Goal: Register for event/course

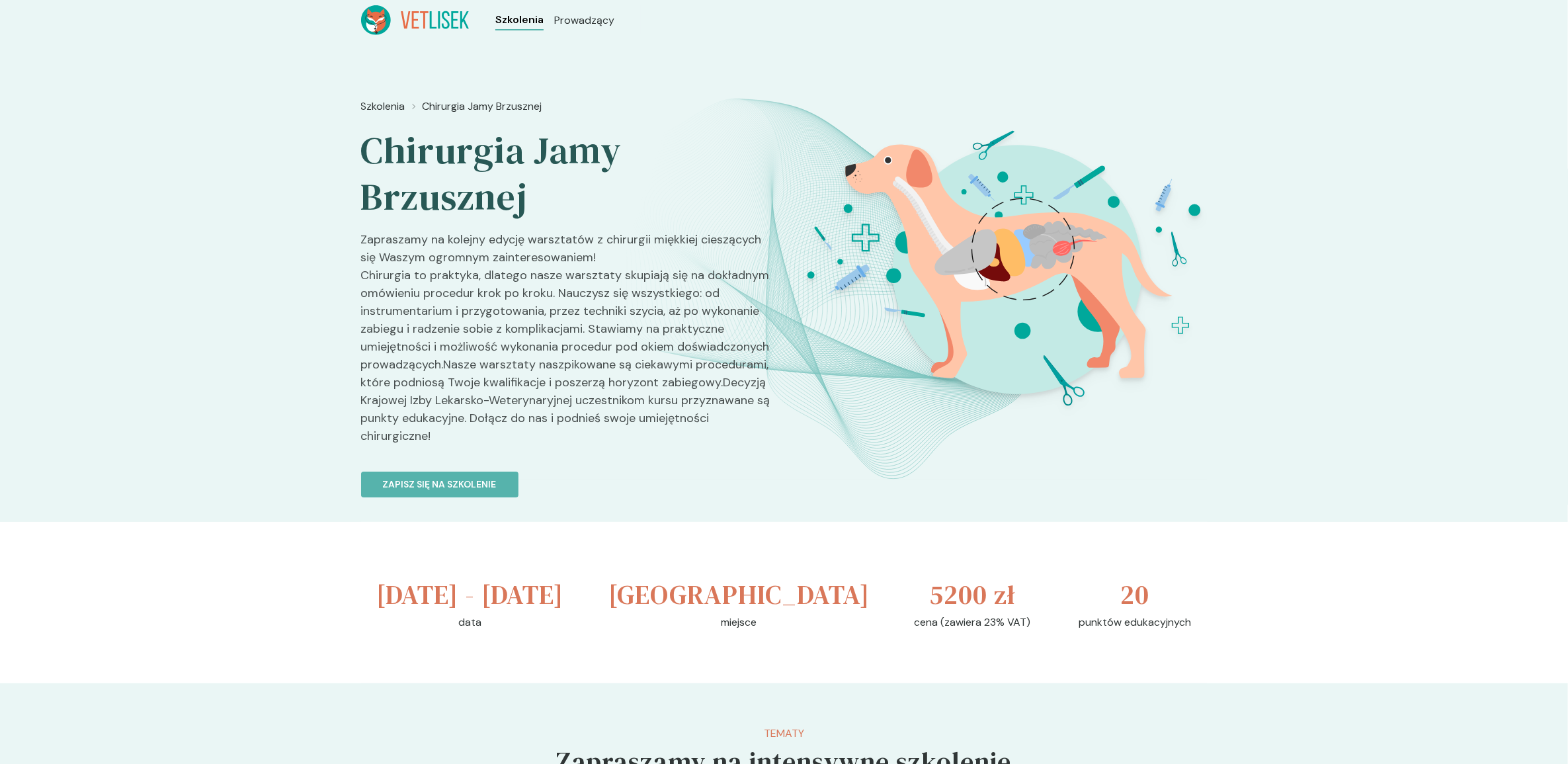
click at [533, 12] on span "Szkolenia" at bounding box center [519, 20] width 48 height 16
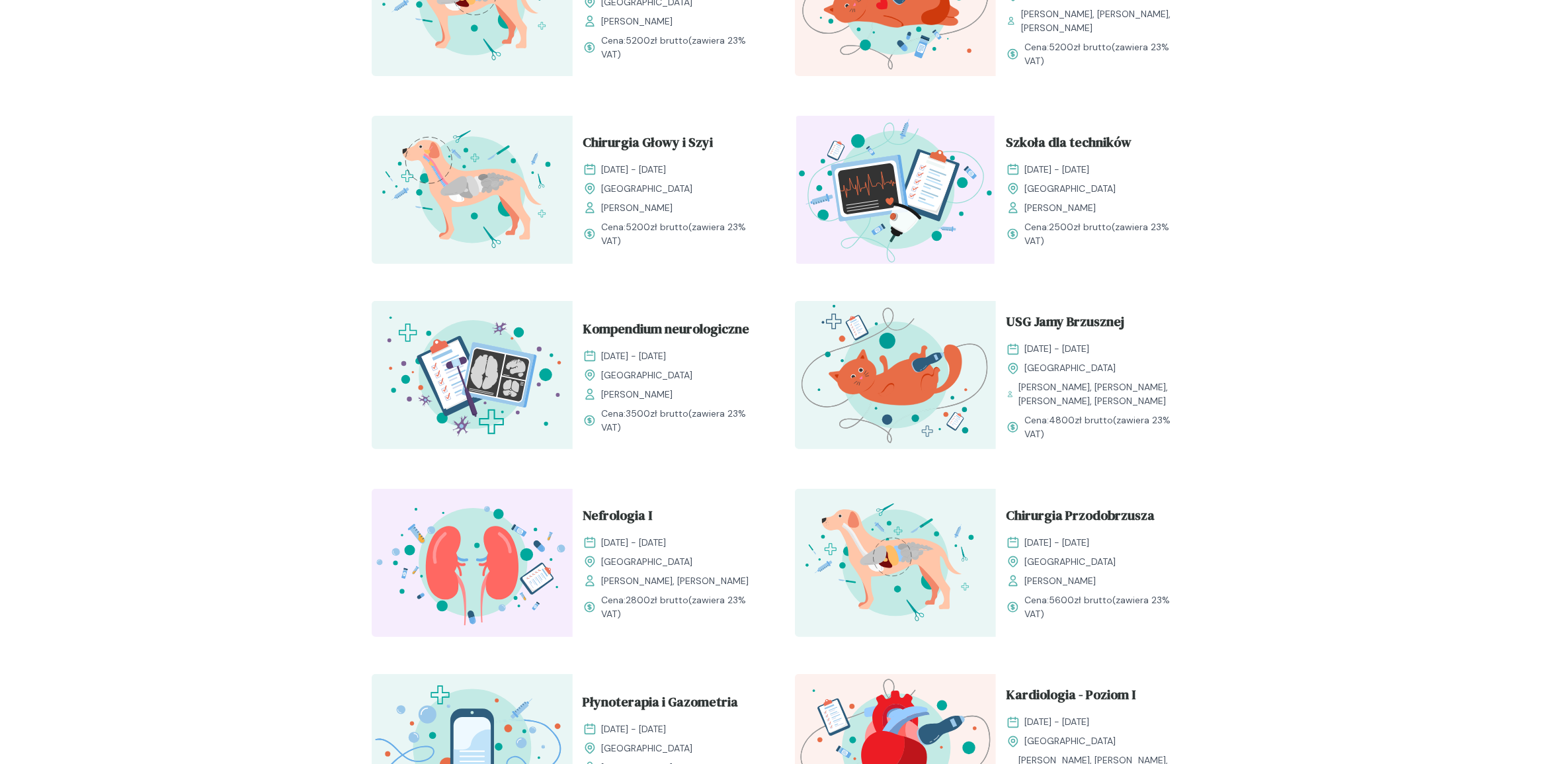
scroll to position [662, 0]
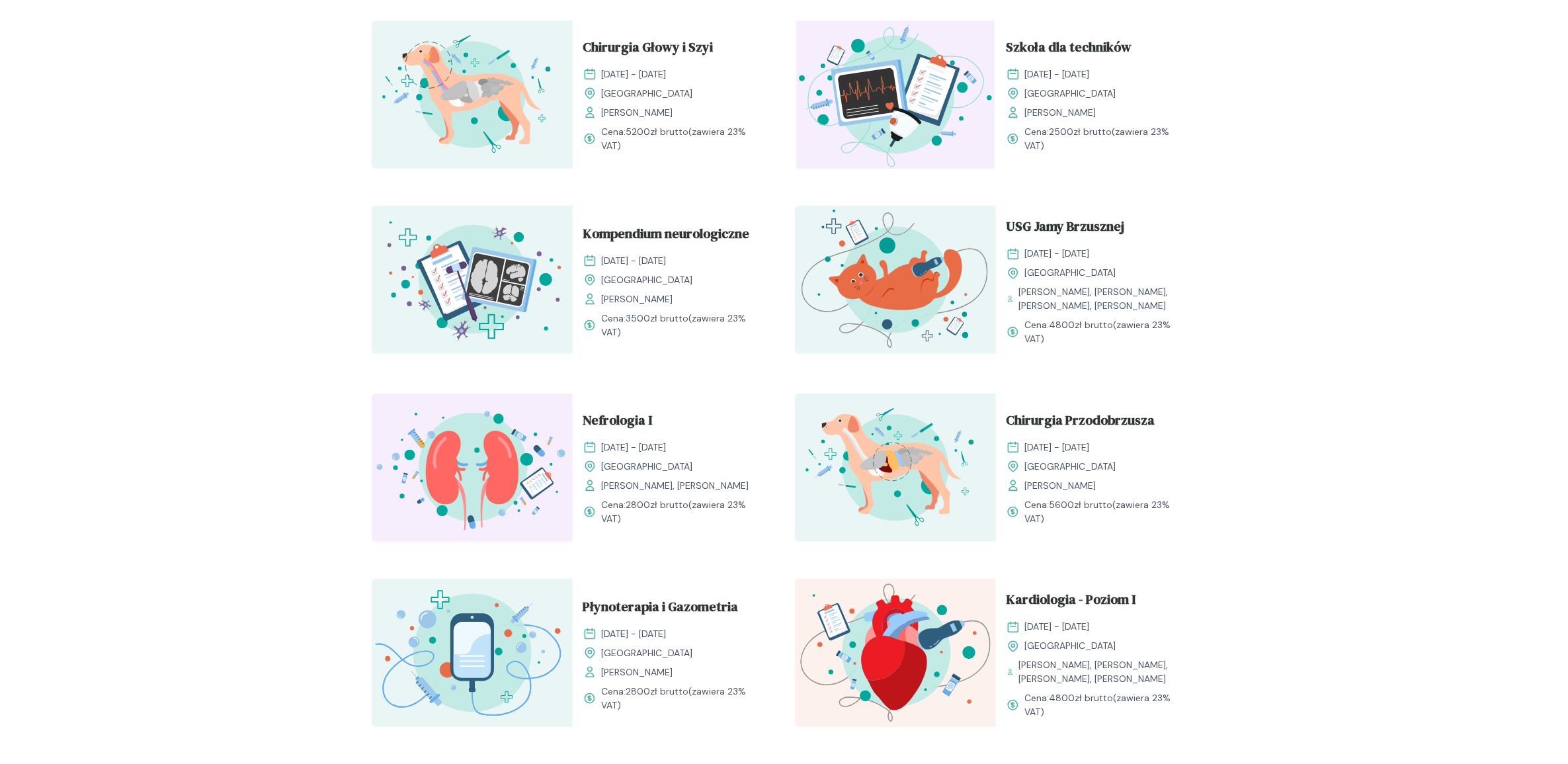
click at [664, 417] on link "Nefrologia I" at bounding box center [673, 423] width 180 height 25
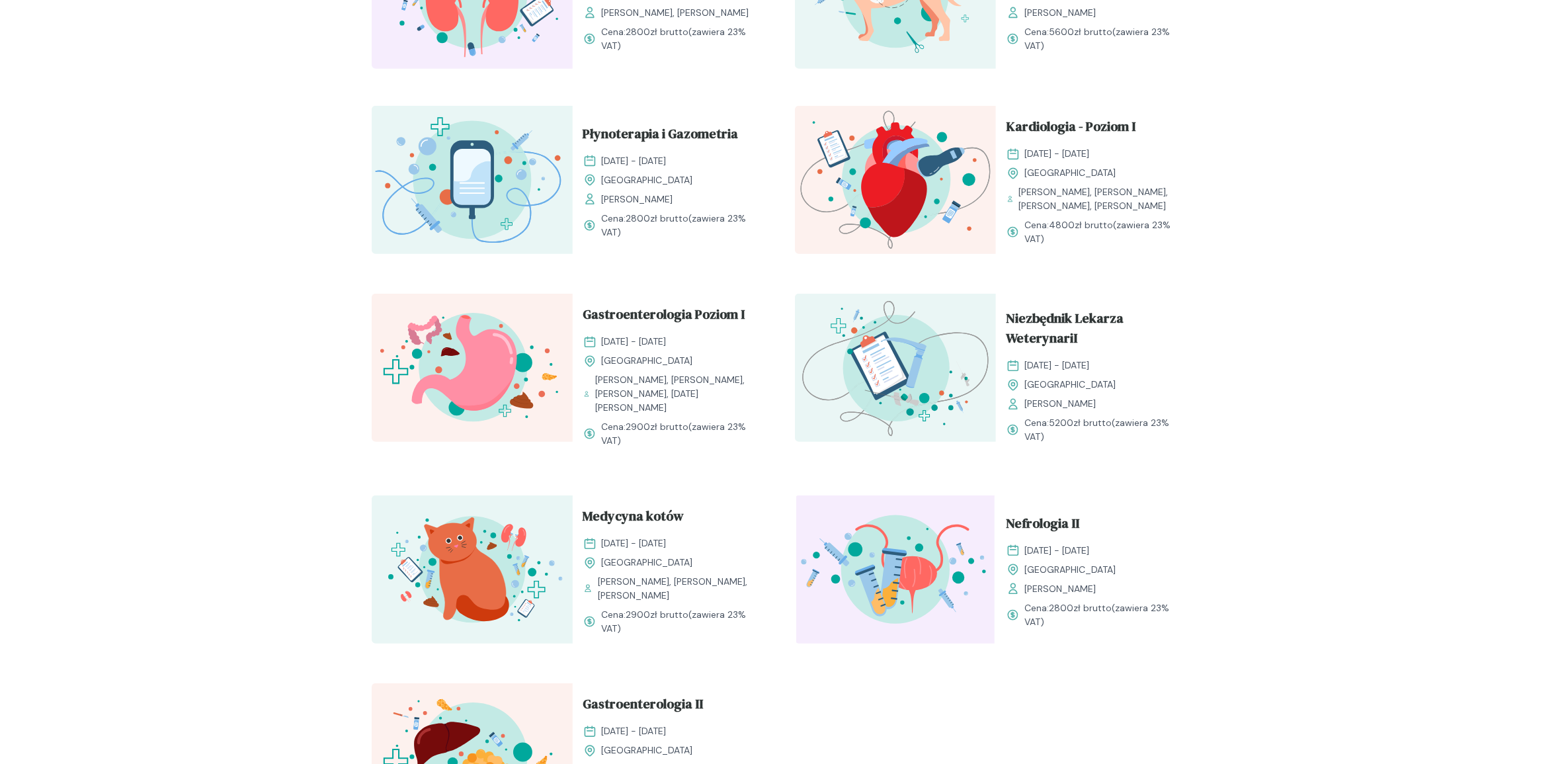
scroll to position [1158, 0]
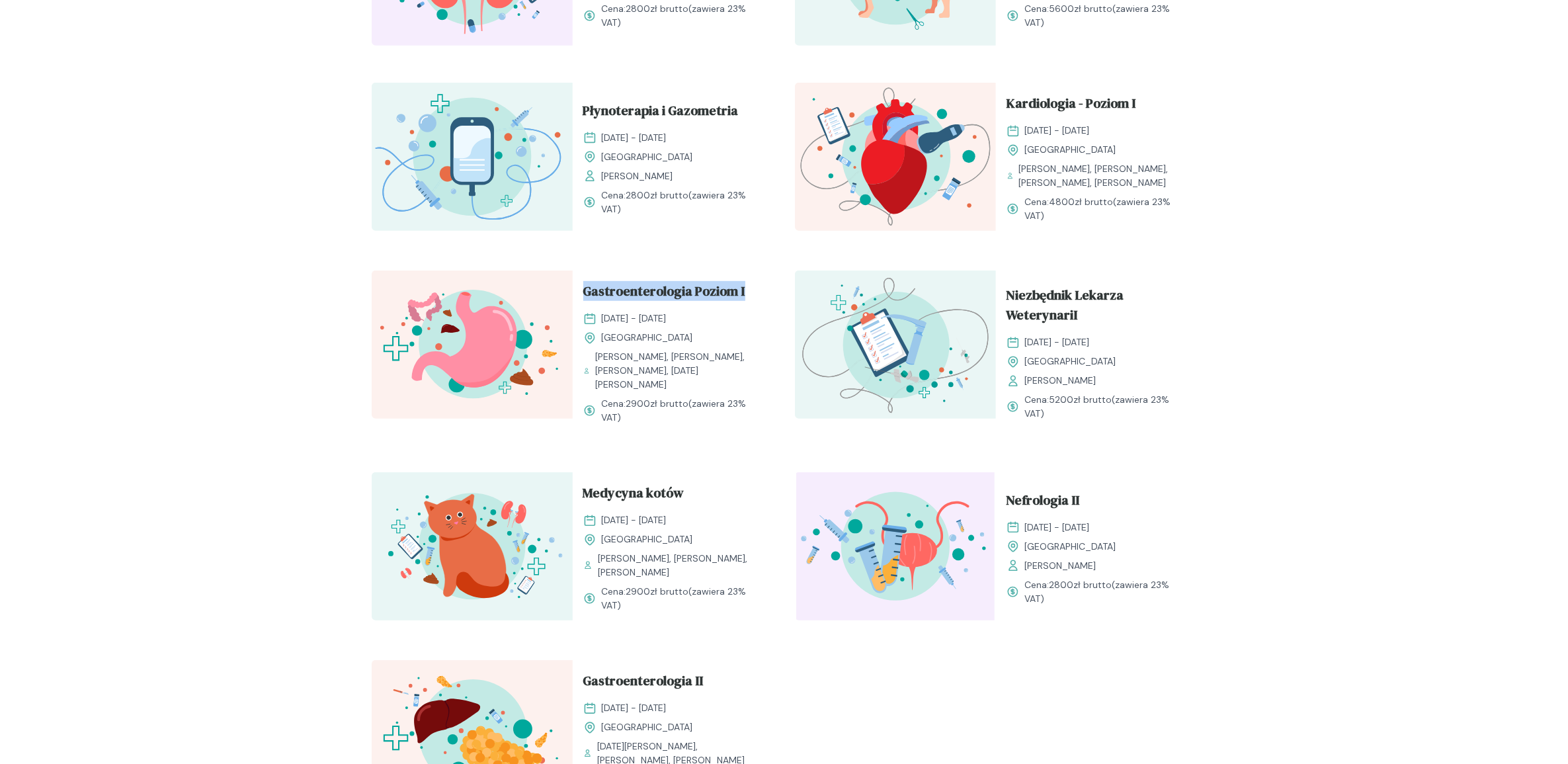
drag, startPoint x: 575, startPoint y: 307, endPoint x: 744, endPoint y: 314, distance: 169.1
click at [744, 314] on div "Gastroenterologia Poziom I [DATE] - [DATE] Kraków [PERSON_NAME], [PERSON_NAME],…" at bounding box center [673, 353] width 201 height 165
drag, startPoint x: 744, startPoint y: 314, endPoint x: 729, endPoint y: 308, distance: 16.2
copy span "Gastroenterologia Poziom I"
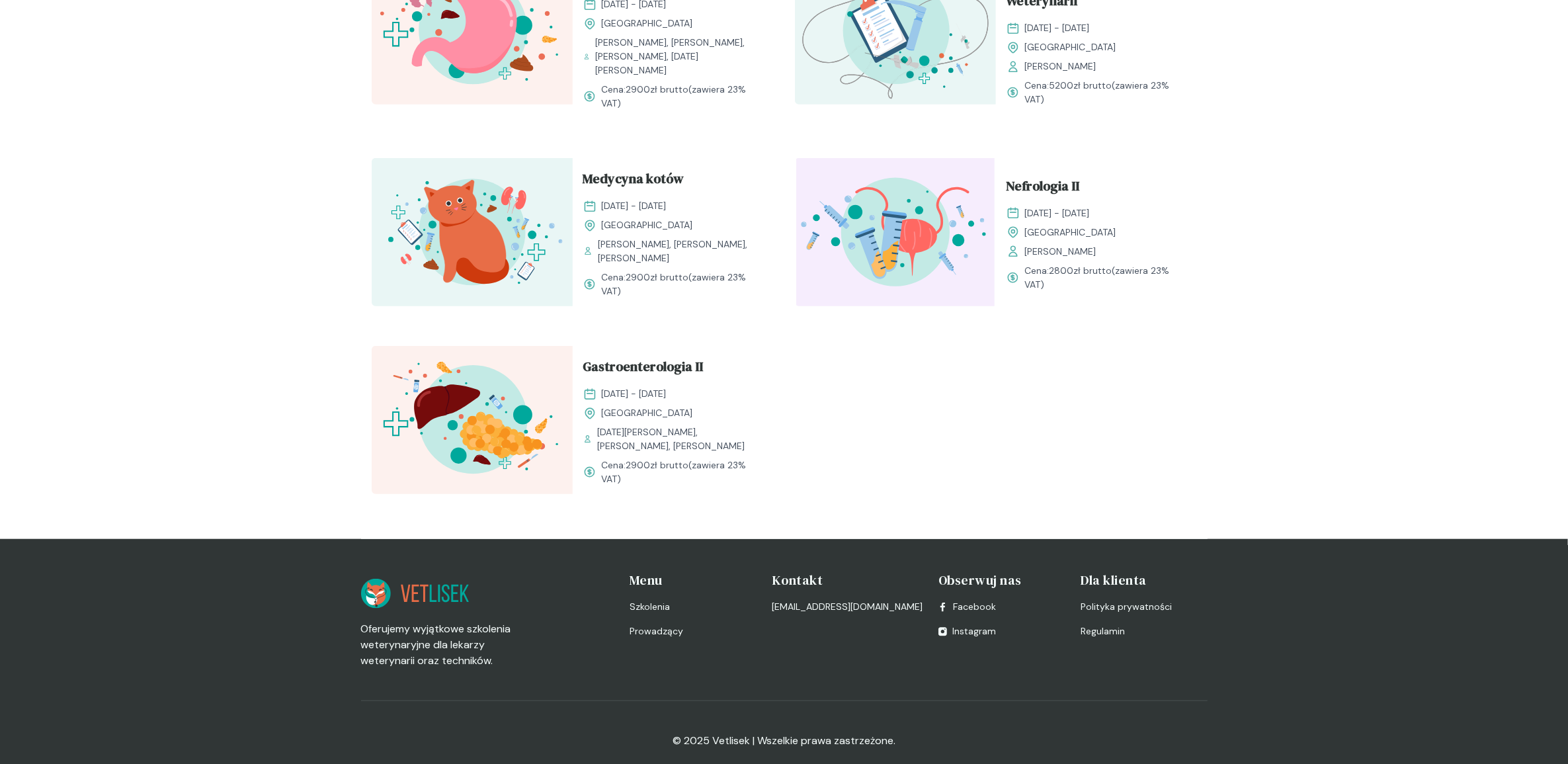
scroll to position [1493, 0]
